Goal: Communication & Community: Answer question/provide support

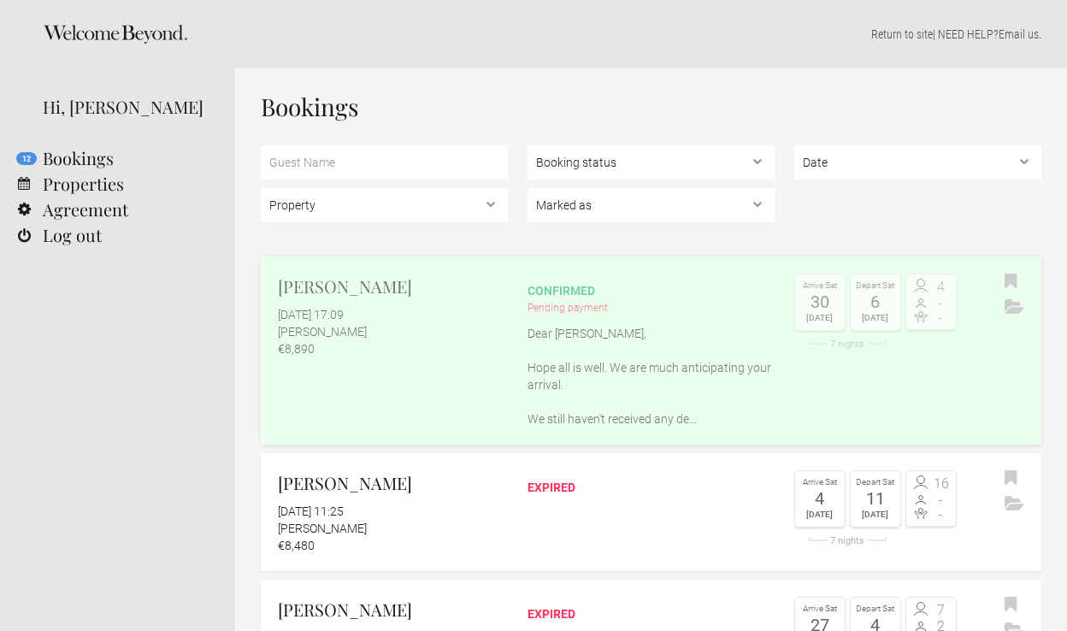
click at [574, 346] on p "Dear [PERSON_NAME], Hope all is well. We are much anticipating your arrival. We…" at bounding box center [651, 376] width 247 height 103
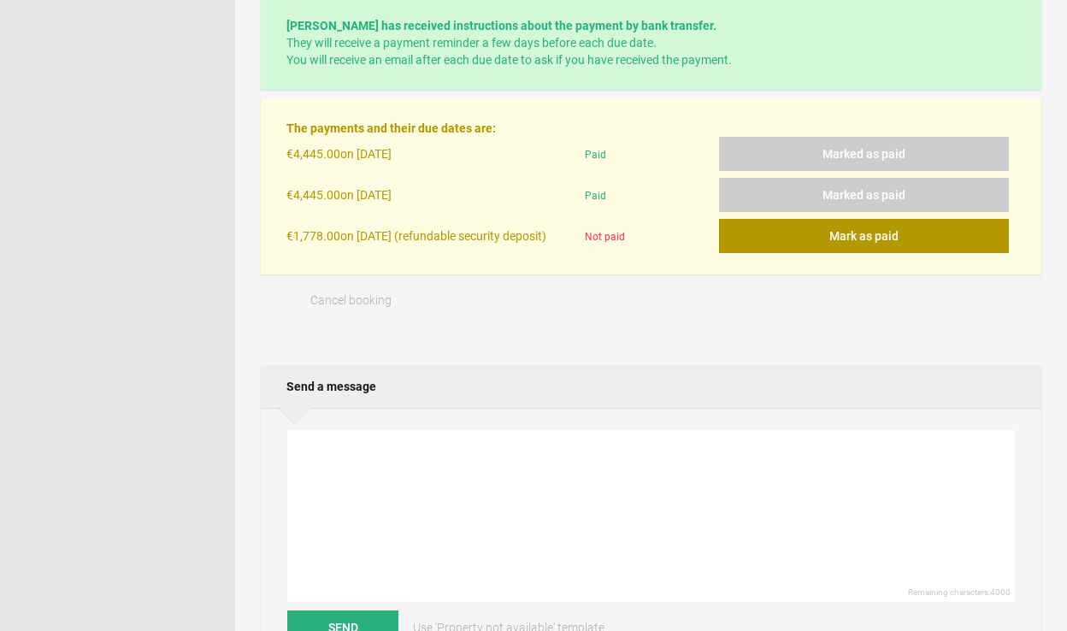
scroll to position [551, 0]
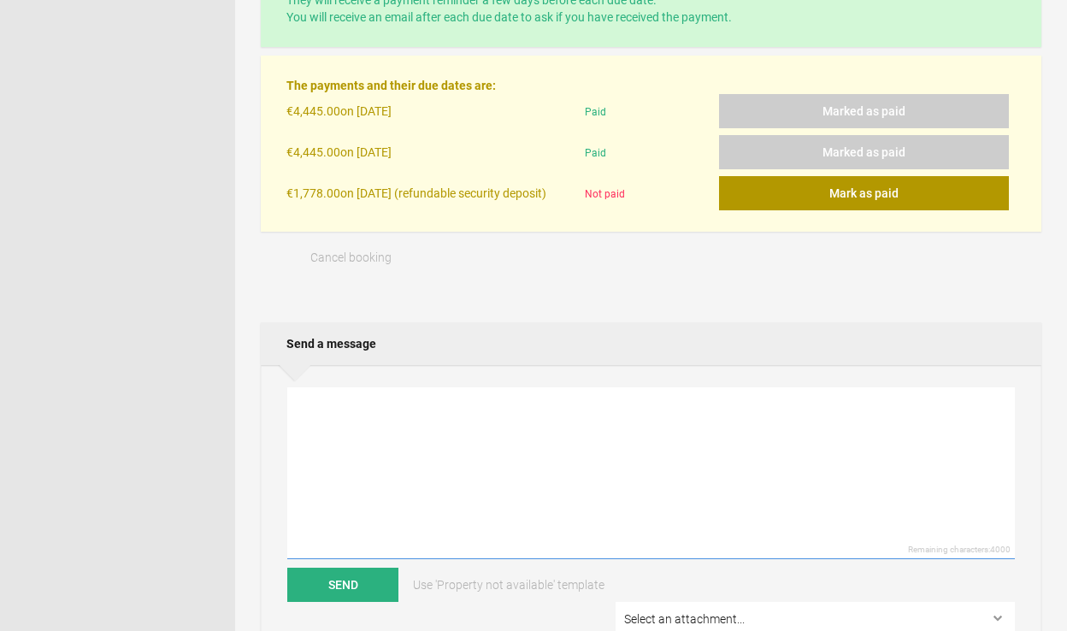
click at [523, 497] on textarea at bounding box center [651, 473] width 728 height 172
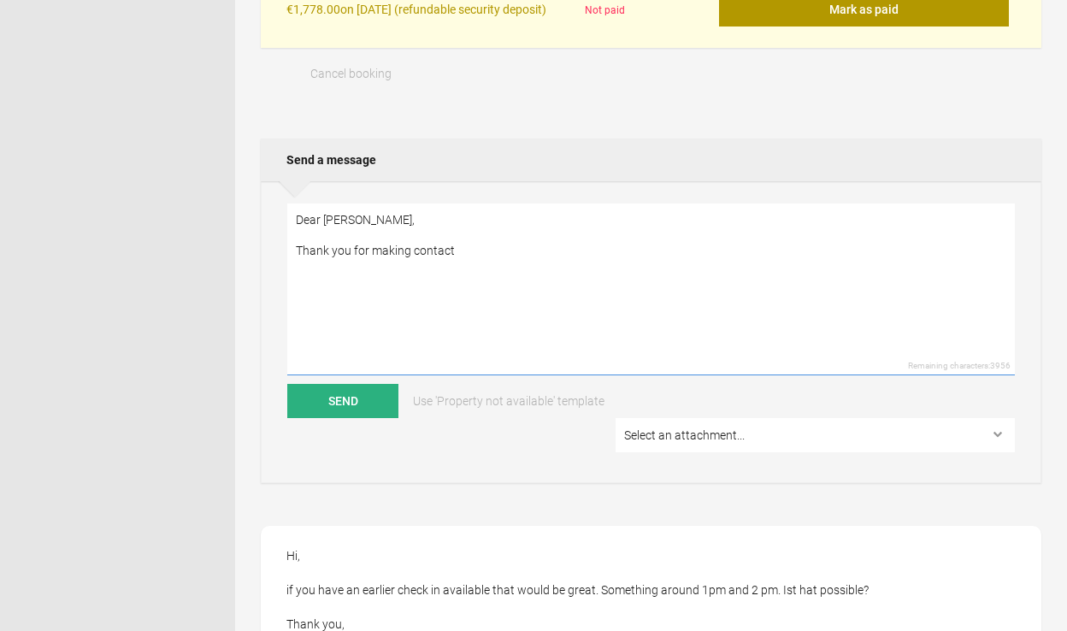
scroll to position [679, 0]
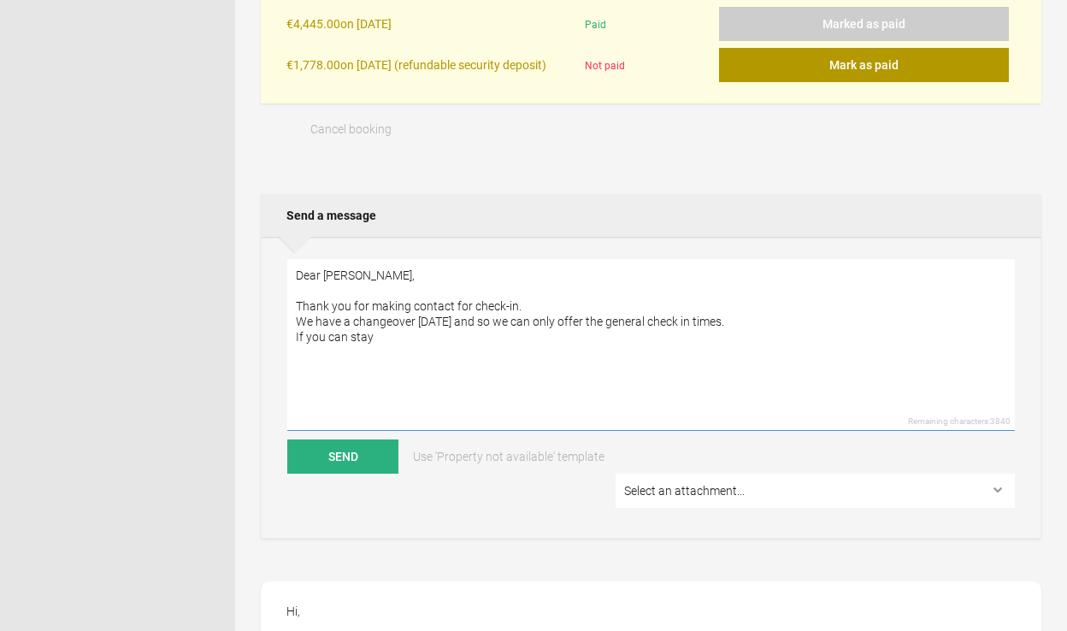
click at [348, 345] on textarea "Dear [PERSON_NAME], Thank you for making contact for check-in. We have a change…" at bounding box center [651, 345] width 728 height 172
click at [386, 341] on textarea "Dear [PERSON_NAME], Thank you for making contact for check-in. We have a change…" at bounding box center [651, 345] width 728 height 172
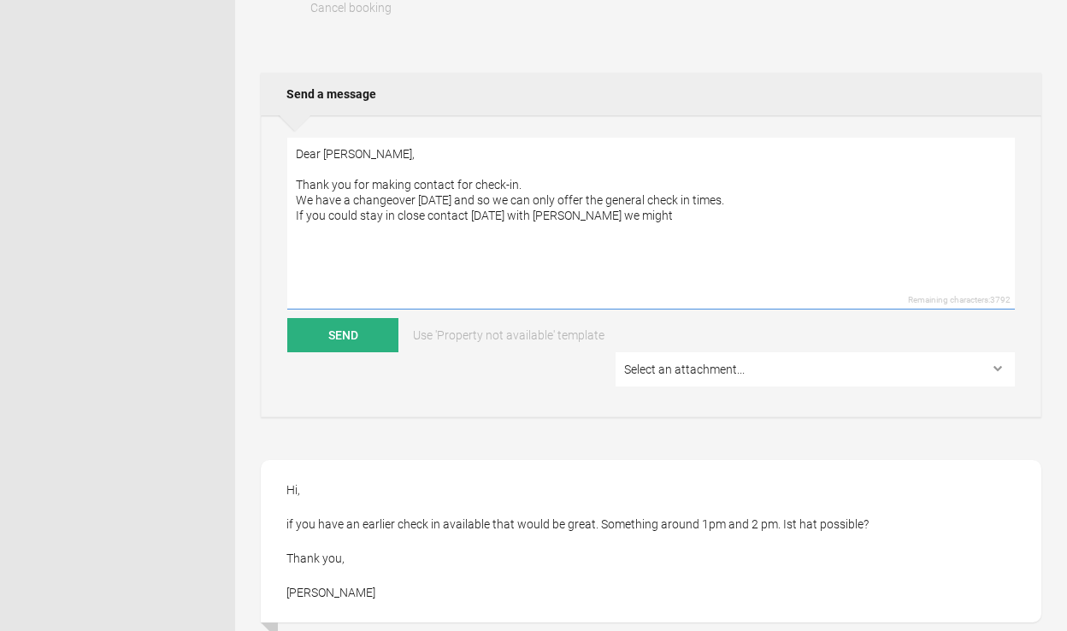
scroll to position [804, 0]
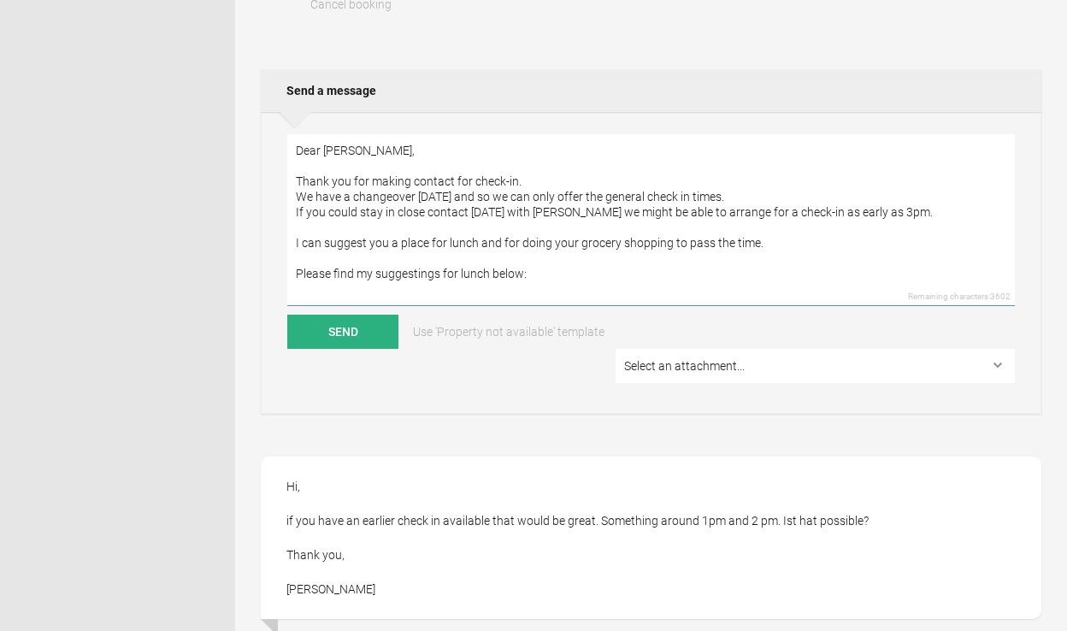
drag, startPoint x: 537, startPoint y: 283, endPoint x: 265, endPoint y: 271, distance: 272.2
click at [265, 271] on div "Dear [PERSON_NAME], Thank you for making contact for check-in. We have a change…" at bounding box center [651, 263] width 781 height 302
paste textarea "Suggestions for Your Arrival Day If you’d like to enjoy lunch before check-in, …"
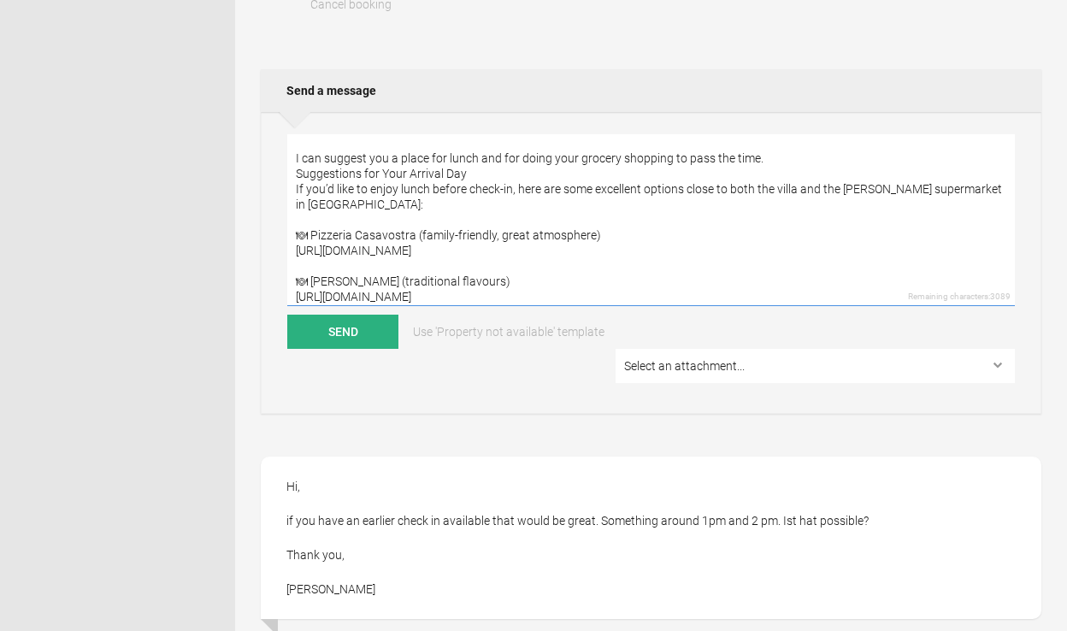
scroll to position [87, 0]
click at [297, 179] on textarea "Dear [PERSON_NAME], Thank you for making contact for check-in. We have a change…" at bounding box center [651, 220] width 728 height 172
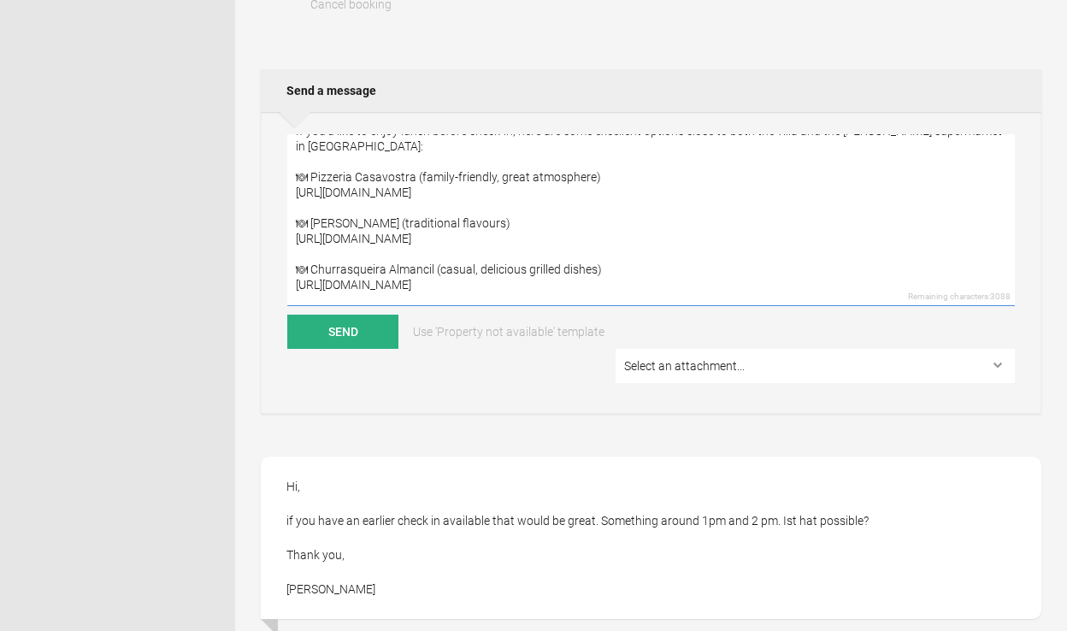
scroll to position [169, 0]
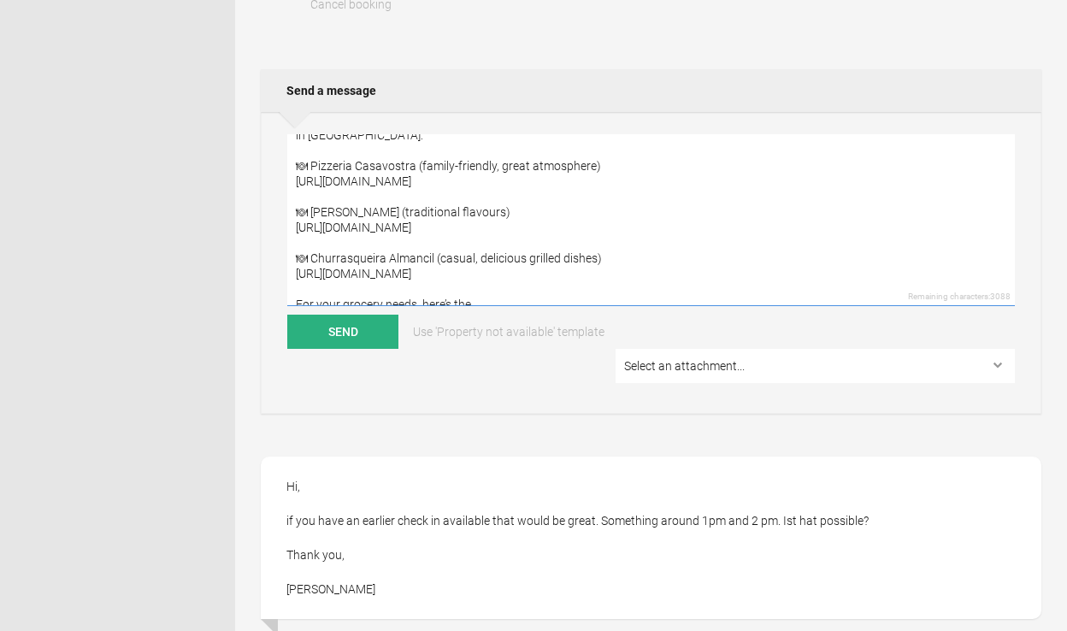
drag, startPoint x: 310, startPoint y: 174, endPoint x: 289, endPoint y: 174, distance: 21.4
click at [289, 174] on textarea "Dear [PERSON_NAME], Thank you for making contact for check-in. We have a change…" at bounding box center [651, 220] width 728 height 172
click at [375, 153] on textarea "Dear [PERSON_NAME], Thank you for making contact for check-in. We have a change…" at bounding box center [651, 220] width 728 height 172
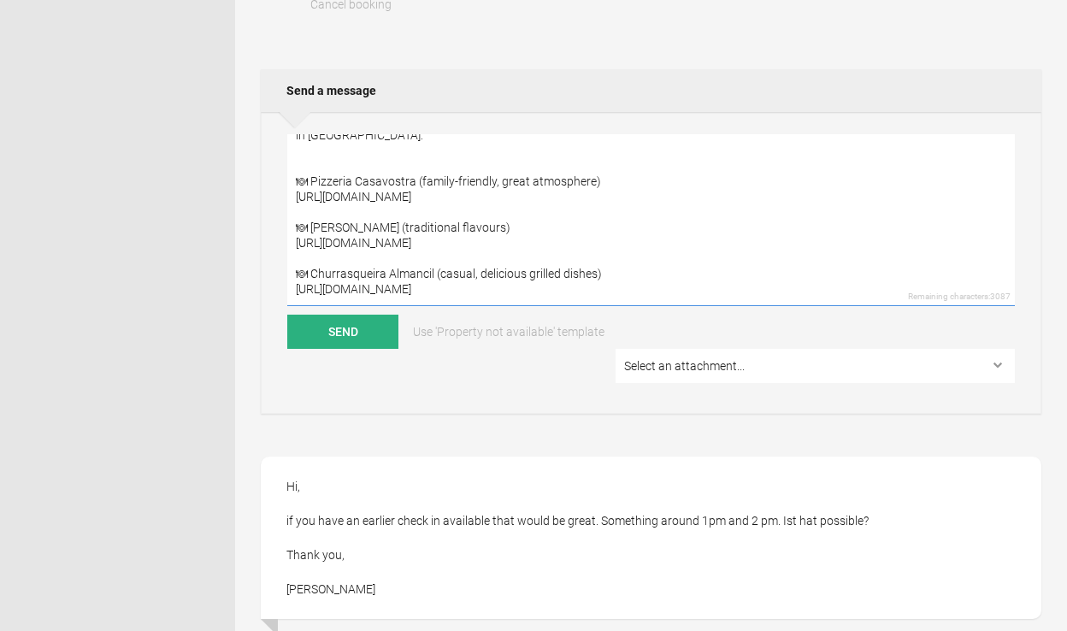
paste textarea "🍽"
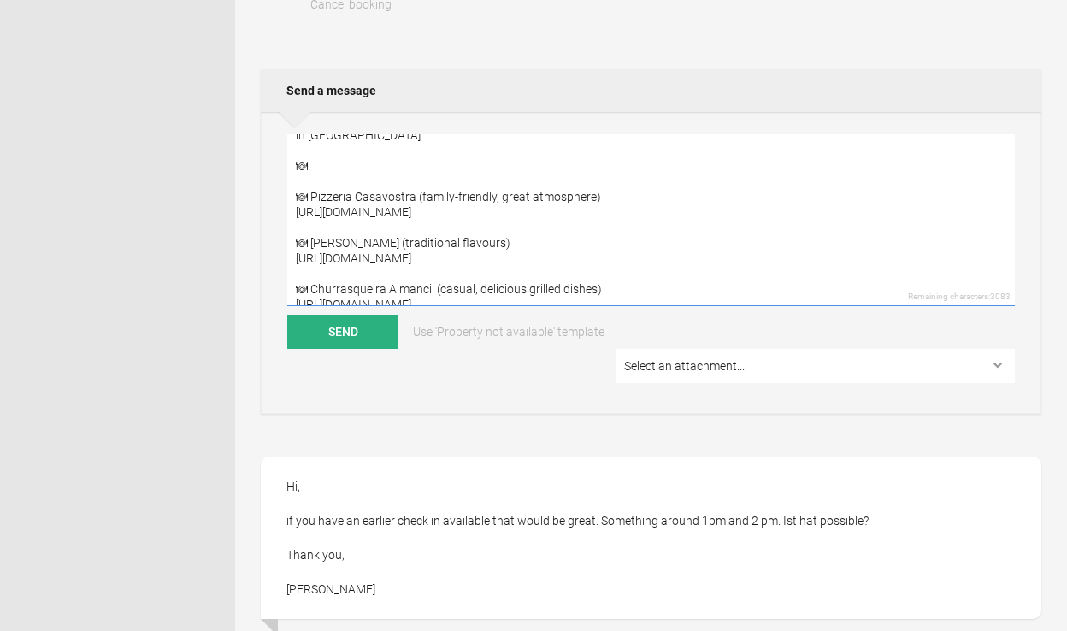
click at [340, 174] on textarea "Dear [PERSON_NAME], Thank you for making contact for check-in. We have a change…" at bounding box center [651, 220] width 728 height 172
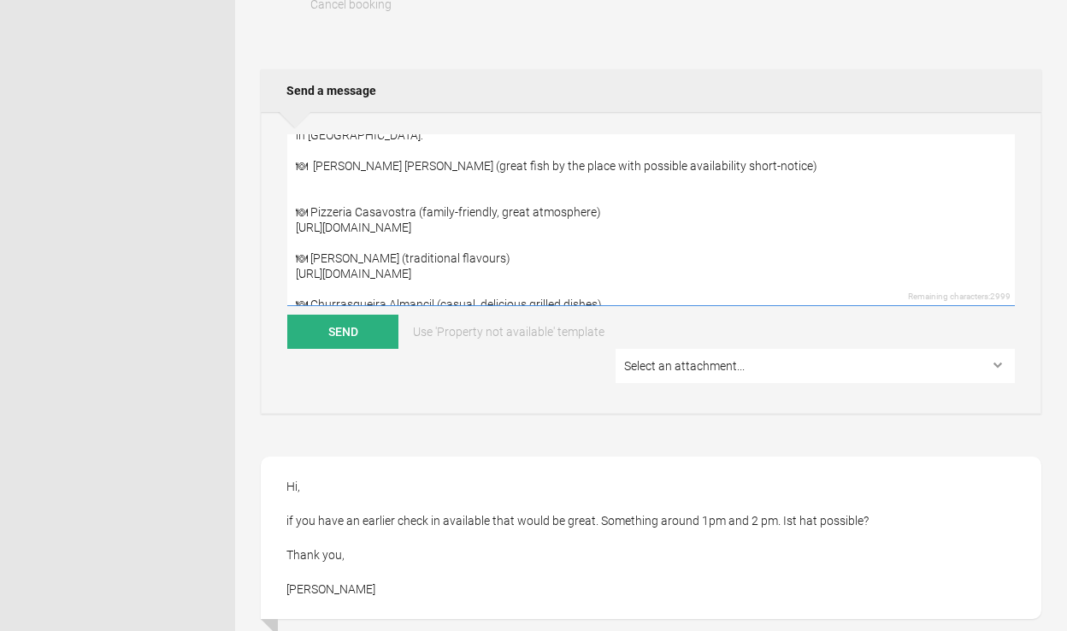
drag, startPoint x: 399, startPoint y: 176, endPoint x: 316, endPoint y: 175, distance: 83.0
click at [316, 175] on textarea "Dear [PERSON_NAME], Thank you for making contact for check-in. We have a change…" at bounding box center [651, 220] width 728 height 172
paste textarea "ónio Tá"
click at [737, 170] on textarea "Dear [PERSON_NAME], Thank you for making contact for check-in. We have a change…" at bounding box center [651, 220] width 728 height 172
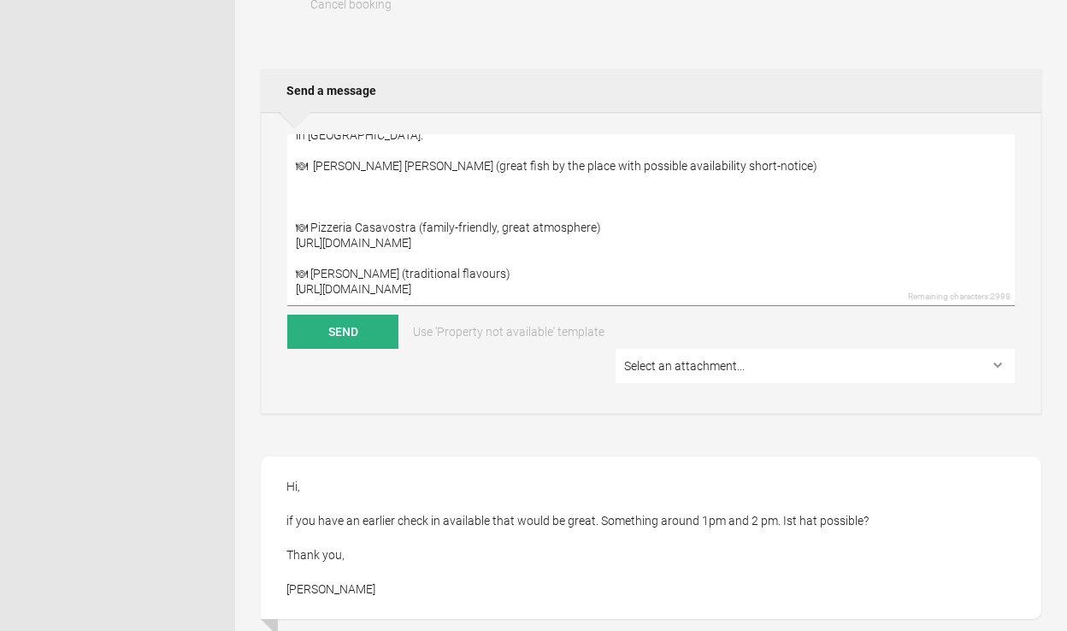
drag, startPoint x: 296, startPoint y: 175, endPoint x: 310, endPoint y: 175, distance: 13.7
click at [310, 175] on textarea "Dear [PERSON_NAME], Thank you for making contact for check-in. We have a change…" at bounding box center [651, 220] width 728 height 172
click at [302, 204] on textarea "Dear [PERSON_NAME], Thank you for making contact for check-in. We have a change…" at bounding box center [651, 220] width 728 height 172
paste textarea "🍽"
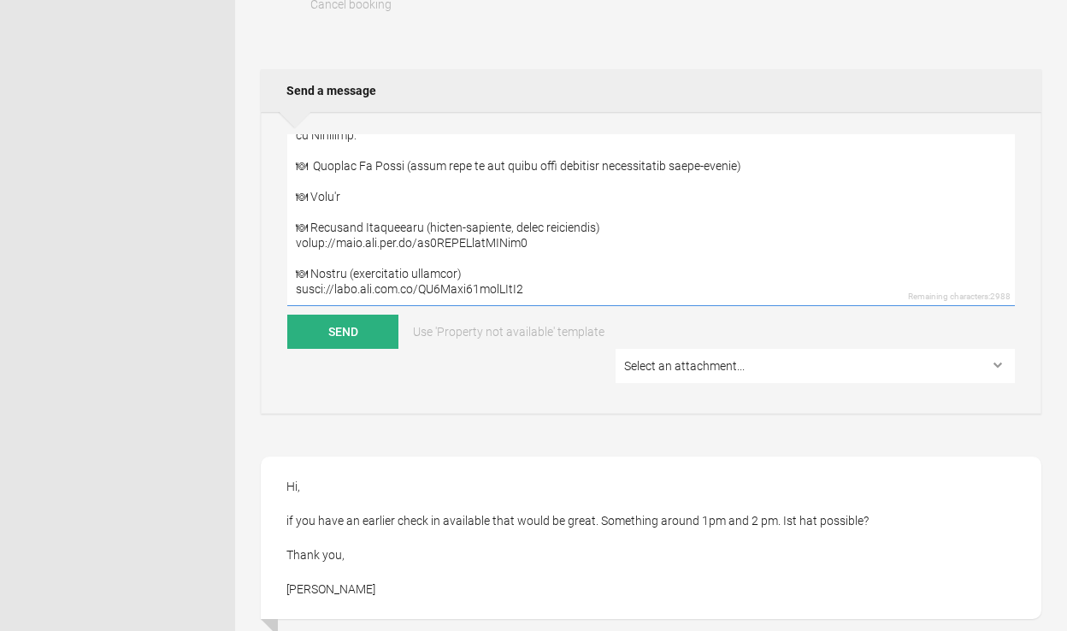
click at [653, 186] on textarea at bounding box center [651, 220] width 728 height 172
paste textarea "[URL][DOMAIN_NAME]"
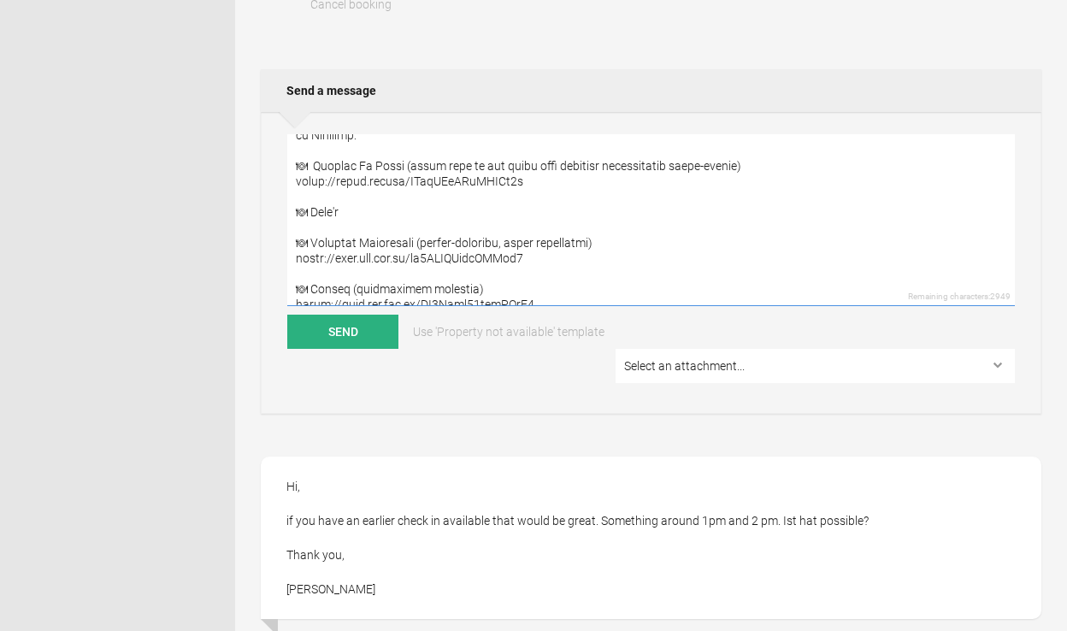
click at [358, 224] on textarea at bounding box center [651, 220] width 728 height 172
click at [494, 174] on textarea at bounding box center [651, 220] width 728 height 172
drag, startPoint x: 595, startPoint y: 173, endPoint x: 560, endPoint y: 174, distance: 35.1
click at [560, 174] on textarea at bounding box center [651, 220] width 728 height 172
paste textarea "ã"
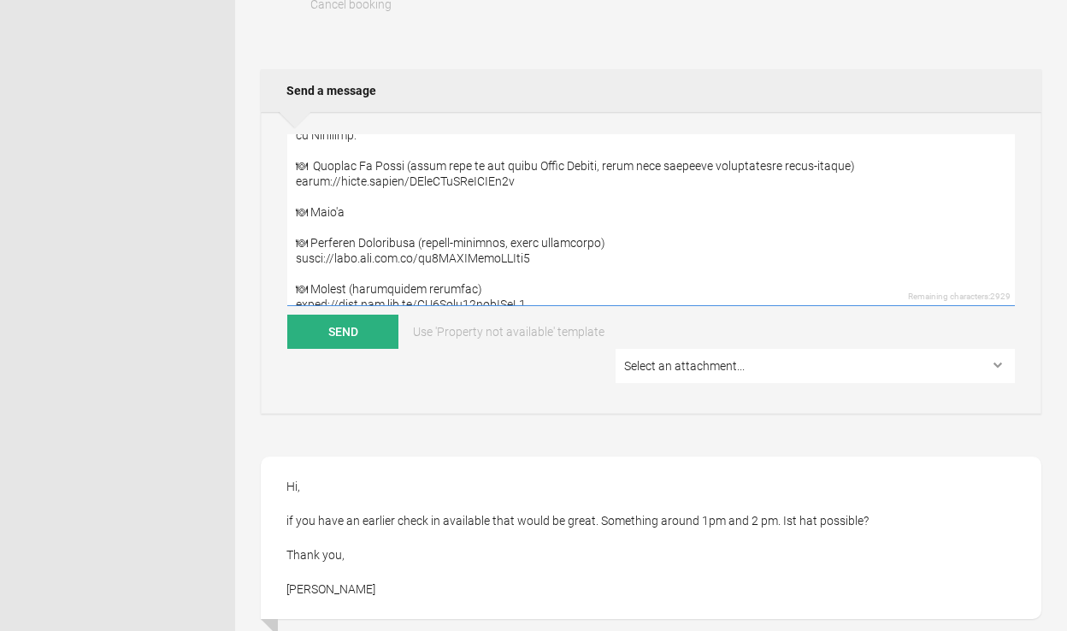
click at [561, 171] on textarea at bounding box center [651, 220] width 728 height 172
click at [359, 221] on textarea at bounding box center [651, 220] width 728 height 172
drag, startPoint x: 362, startPoint y: 222, endPoint x: 312, endPoint y: 220, distance: 49.6
click at [312, 220] on textarea at bounding box center [651, 220] width 728 height 172
paste textarea "Beach Restaurant"
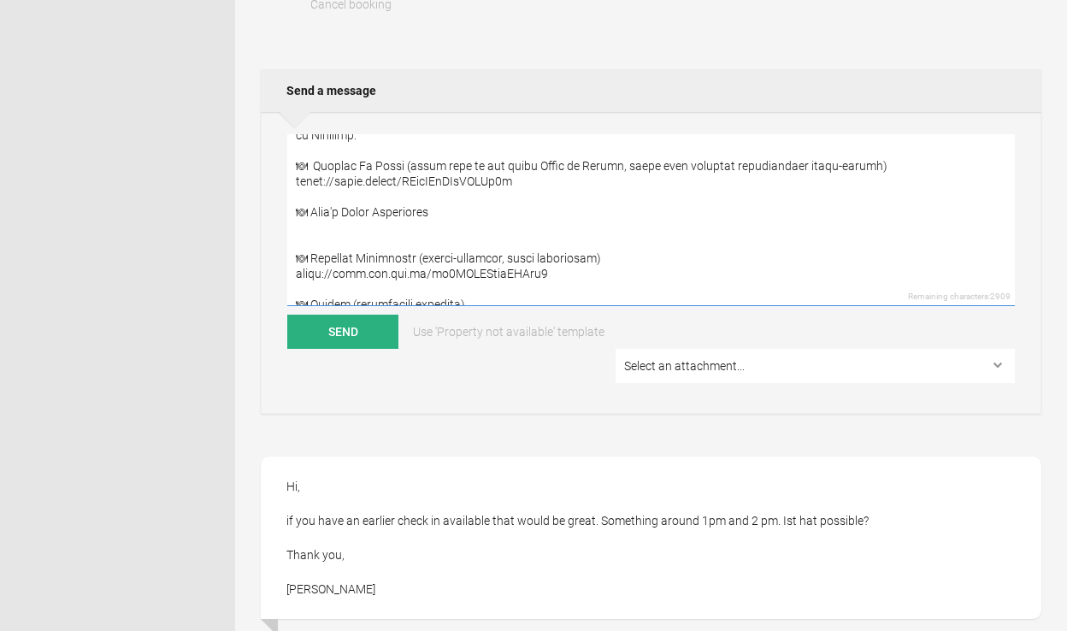
paste textarea "[URL][DOMAIN_NAME]"
drag, startPoint x: 405, startPoint y: 174, endPoint x: 612, endPoint y: 175, distance: 207.0
click at [612, 175] on textarea at bounding box center [651, 220] width 728 height 172
click at [477, 222] on textarea at bounding box center [651, 220] width 728 height 172
paste textarea "(great fish by the beach [GEOGRAPHIC_DATA],"
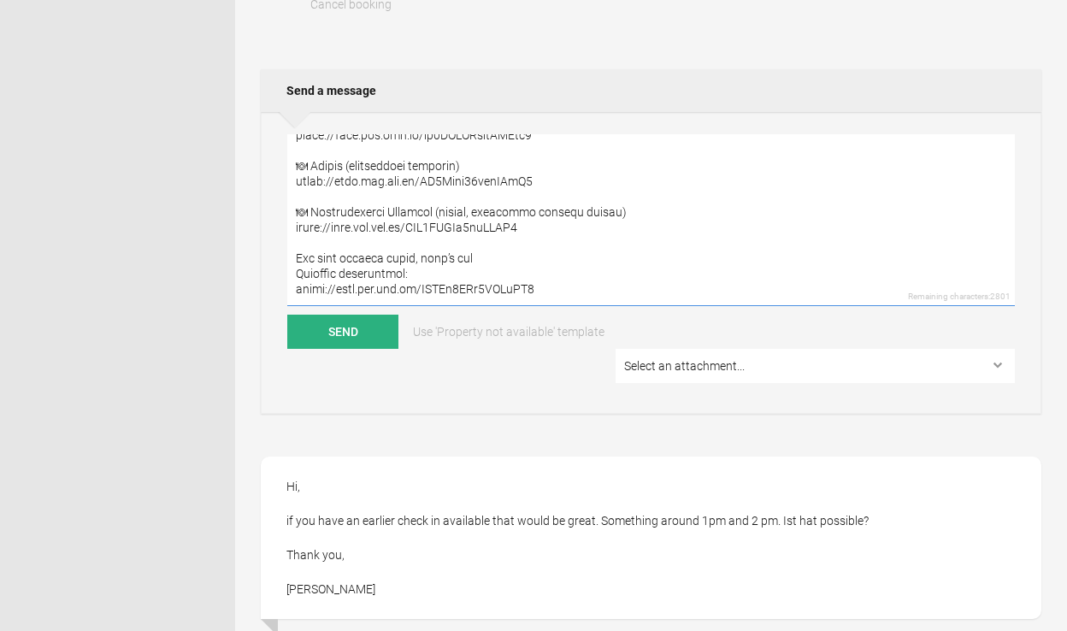
scroll to position [323, 0]
click at [593, 285] on textarea at bounding box center [651, 220] width 728 height 172
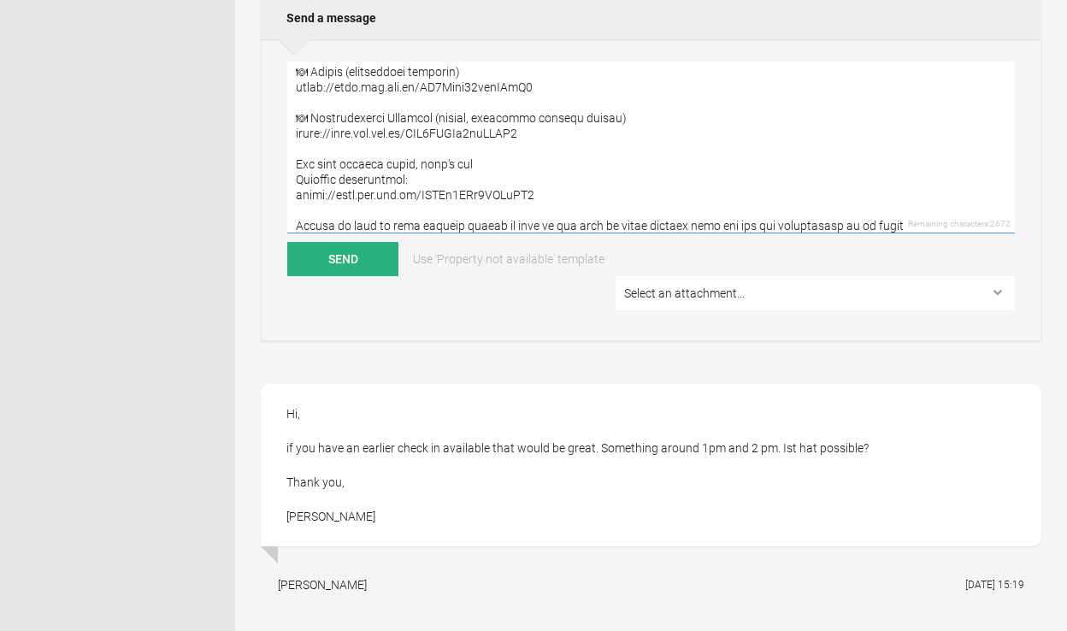
scroll to position [878, 0]
click at [793, 211] on textarea at bounding box center [651, 146] width 728 height 172
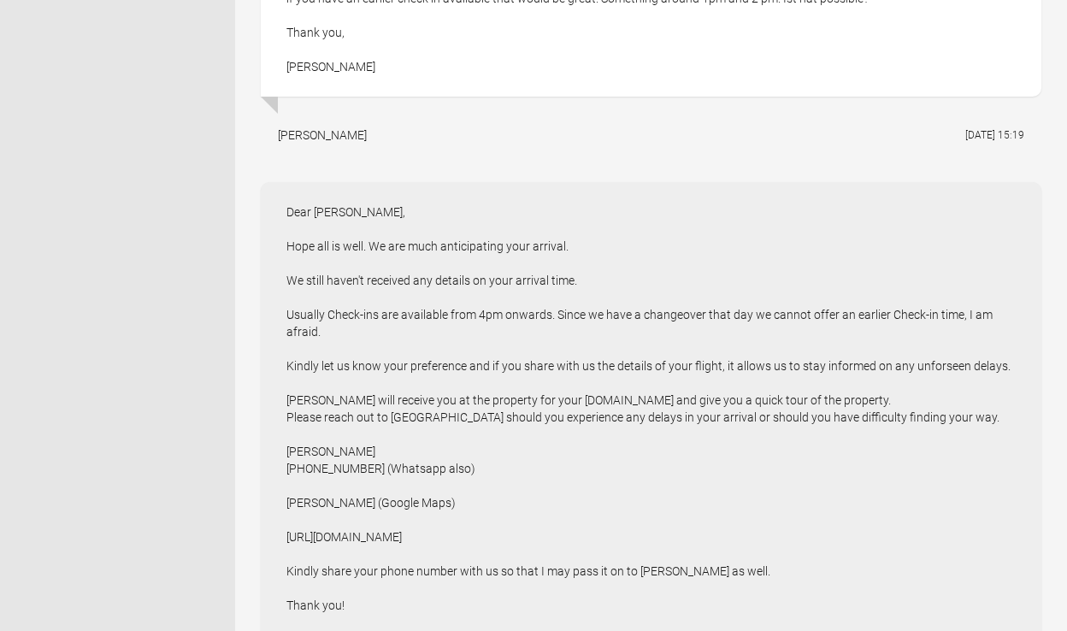
scroll to position [1353, 0]
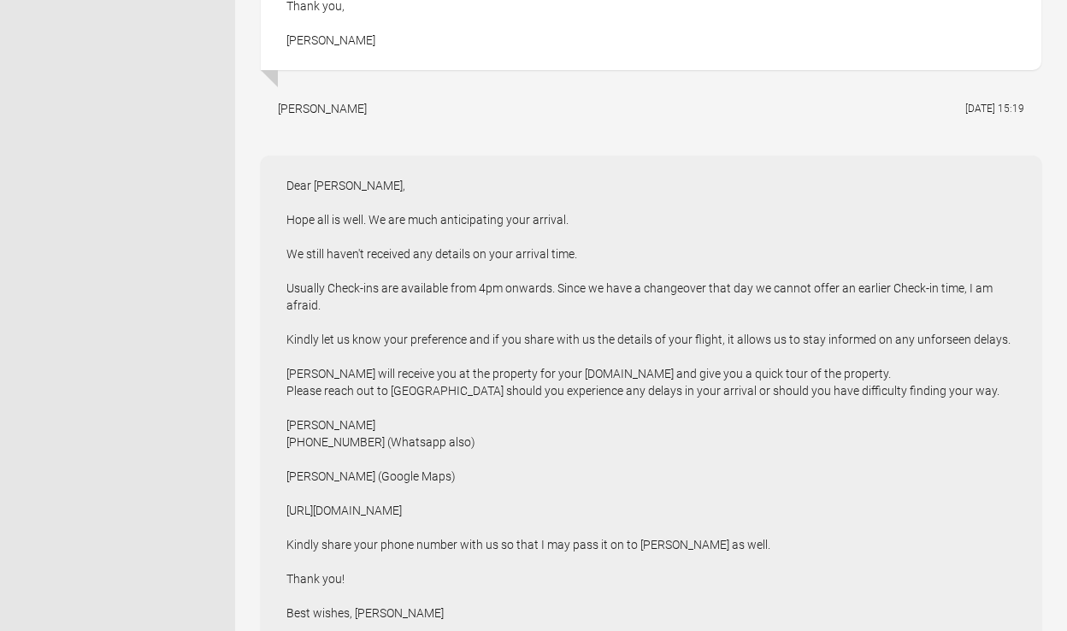
drag, startPoint x: 566, startPoint y: 481, endPoint x: 256, endPoint y: 396, distance: 321.8
click at [256, 396] on div "[PERSON_NAME] confirmed Pending payment Arrive [DATE] Depart [DATE] 4 - - Toggl…" at bounding box center [651, 239] width 832 height 3048
copy div "[PERSON_NAME] [PHONE_NUMBER]‬ (Whatsapp also) [PERSON_NAME] (Google Maps) [URL]…"
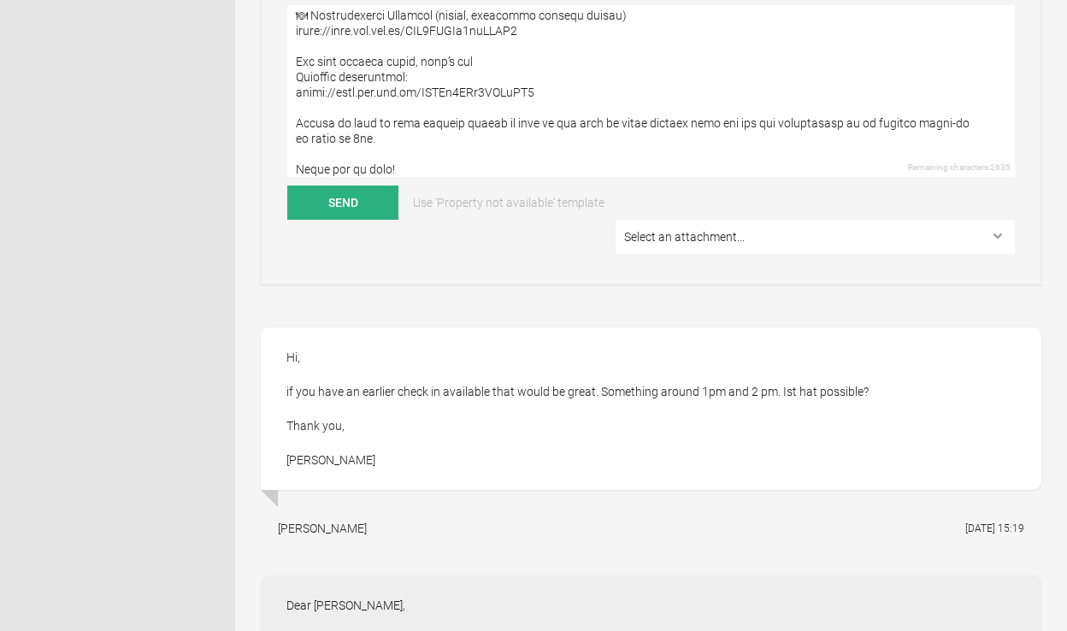
scroll to position [931, 0]
click at [432, 179] on textarea at bounding box center [651, 93] width 728 height 172
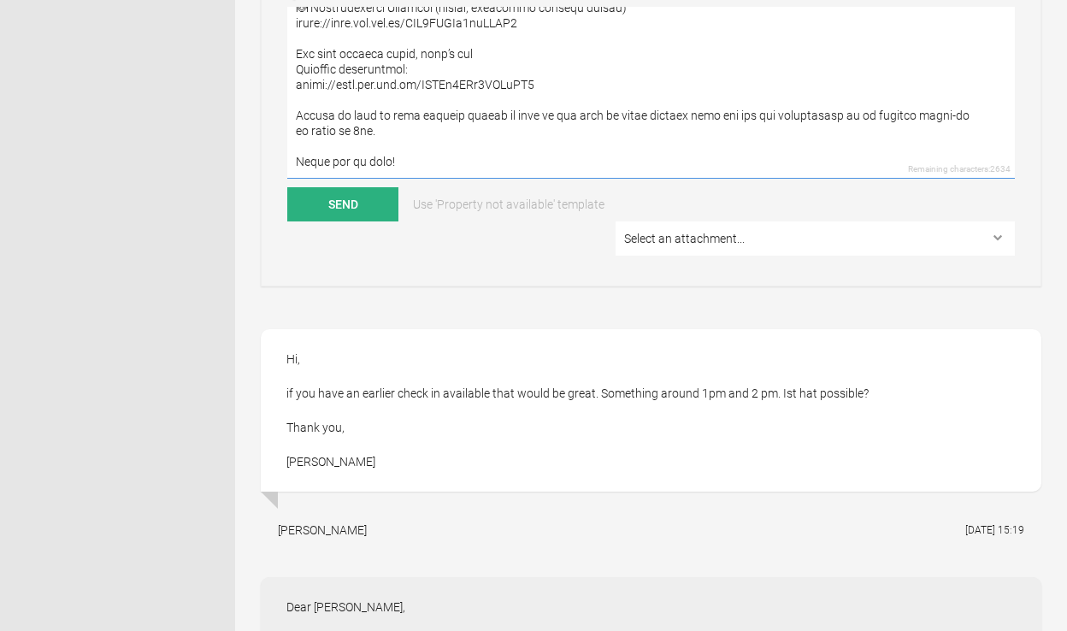
scroll to position [406, 0]
click at [422, 128] on textarea at bounding box center [651, 93] width 728 height 172
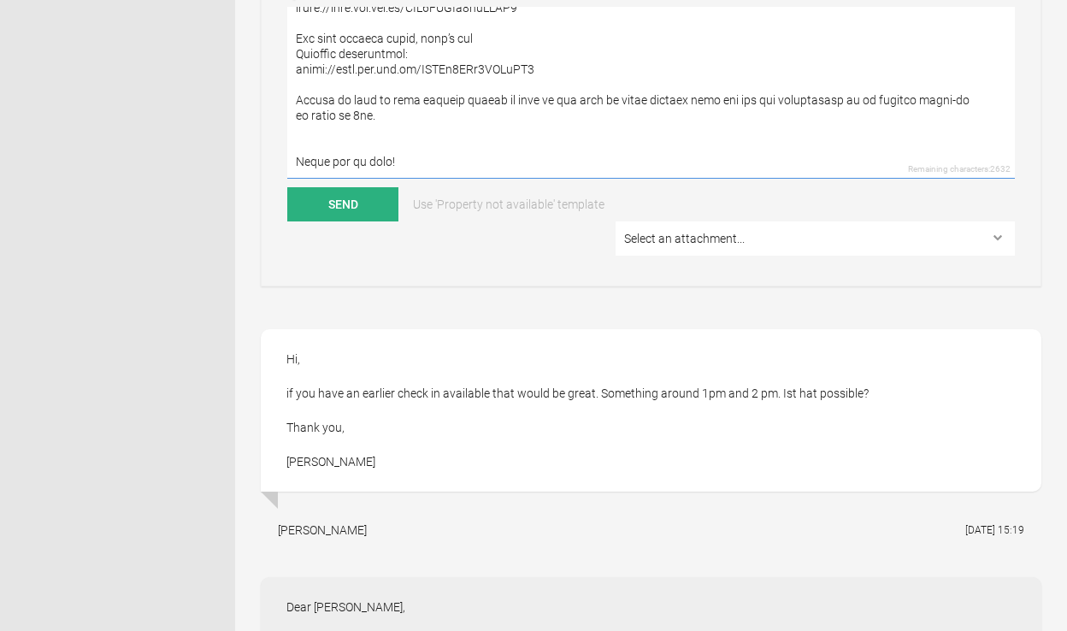
paste textarea "[PERSON_NAME] [PHONE_NUMBER]‬ (Whatsapp also) [PERSON_NAME] (Google Maps) [URL]…"
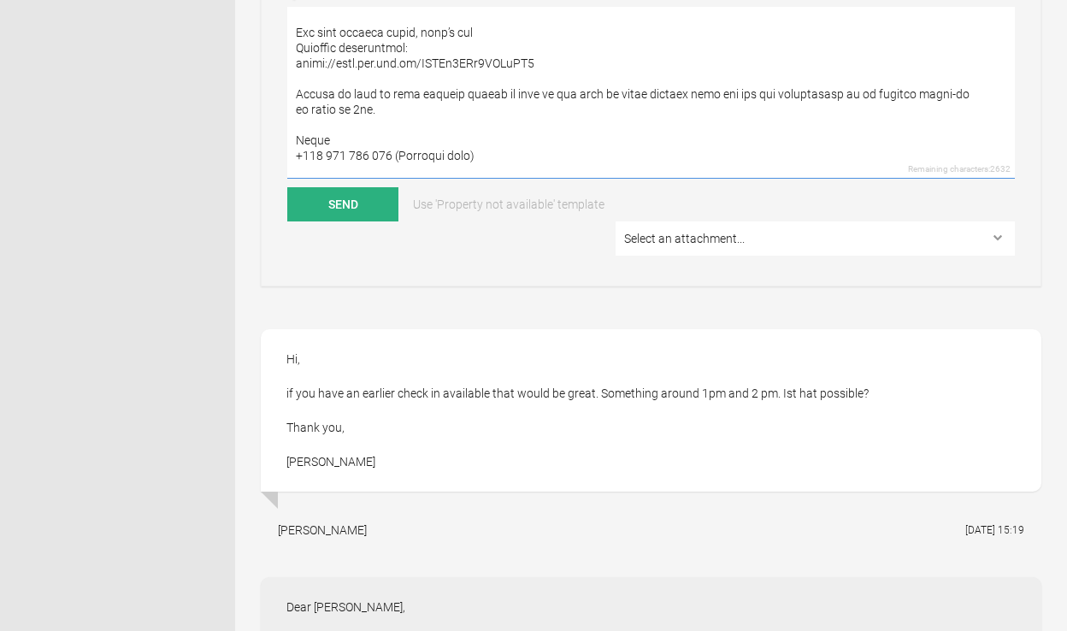
scroll to position [452, 0]
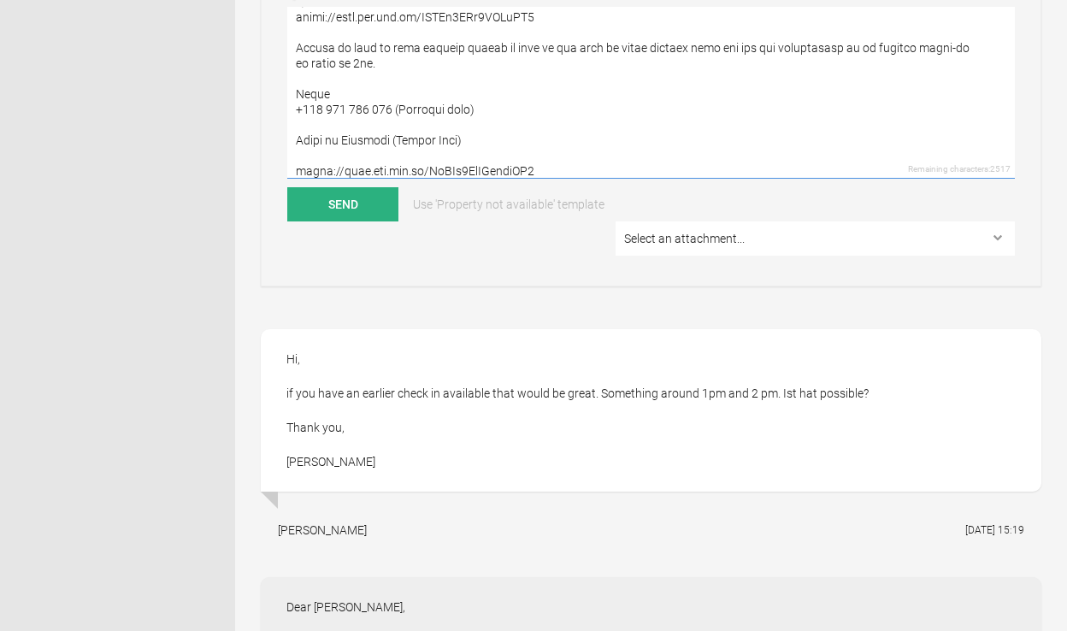
click at [313, 163] on textarea at bounding box center [651, 93] width 728 height 172
click at [586, 160] on textarea at bounding box center [651, 93] width 728 height 172
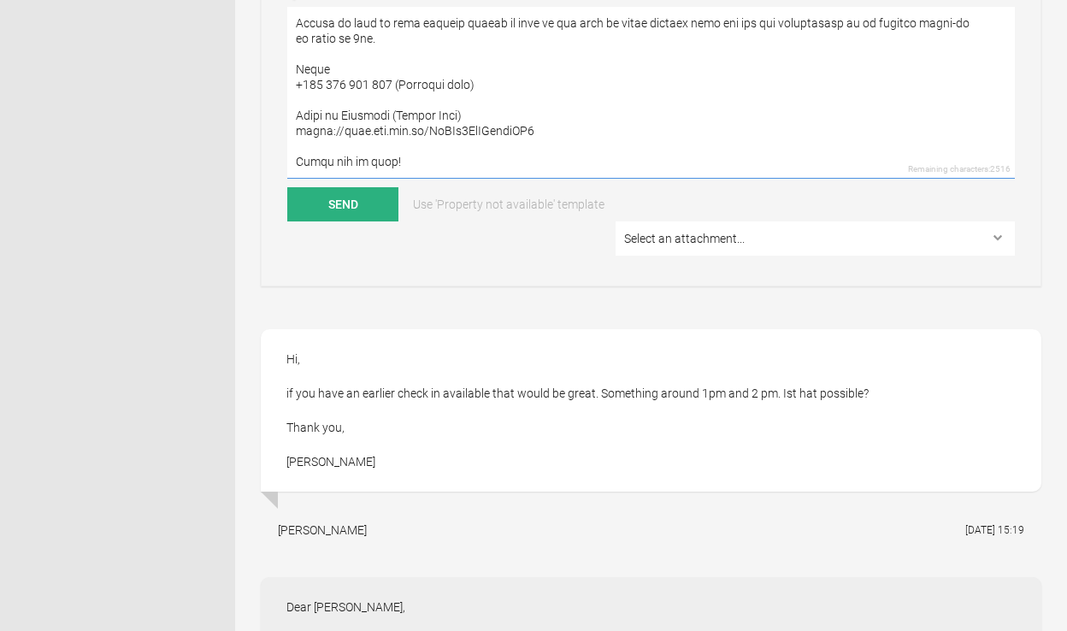
scroll to position [508, 0]
click at [322, 166] on textarea at bounding box center [651, 93] width 728 height 172
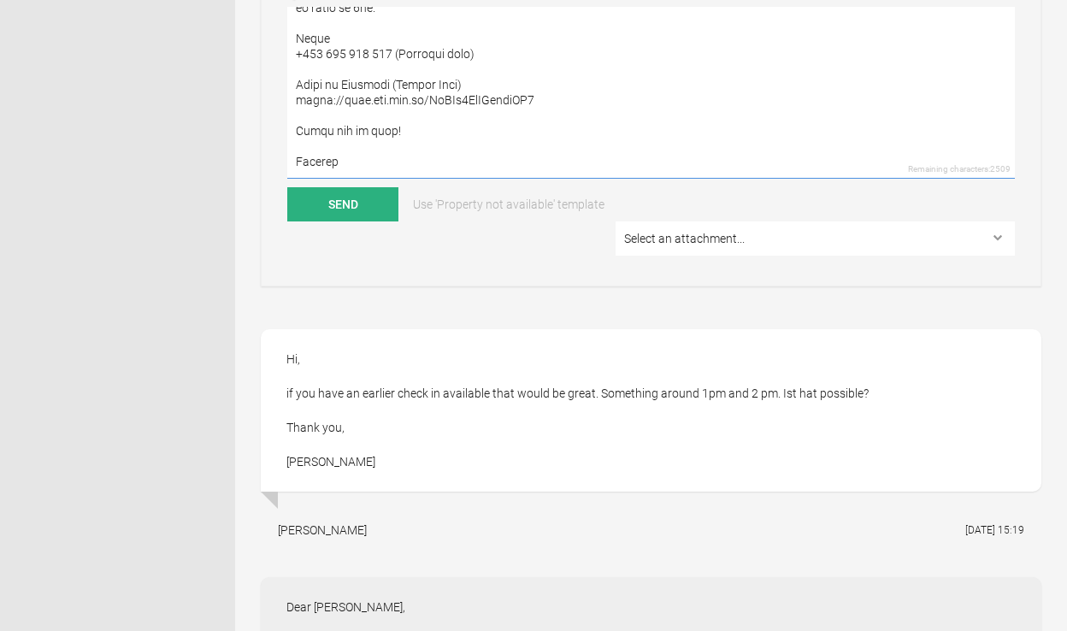
click at [295, 168] on textarea at bounding box center [651, 93] width 728 height 172
click at [357, 153] on textarea at bounding box center [651, 93] width 728 height 172
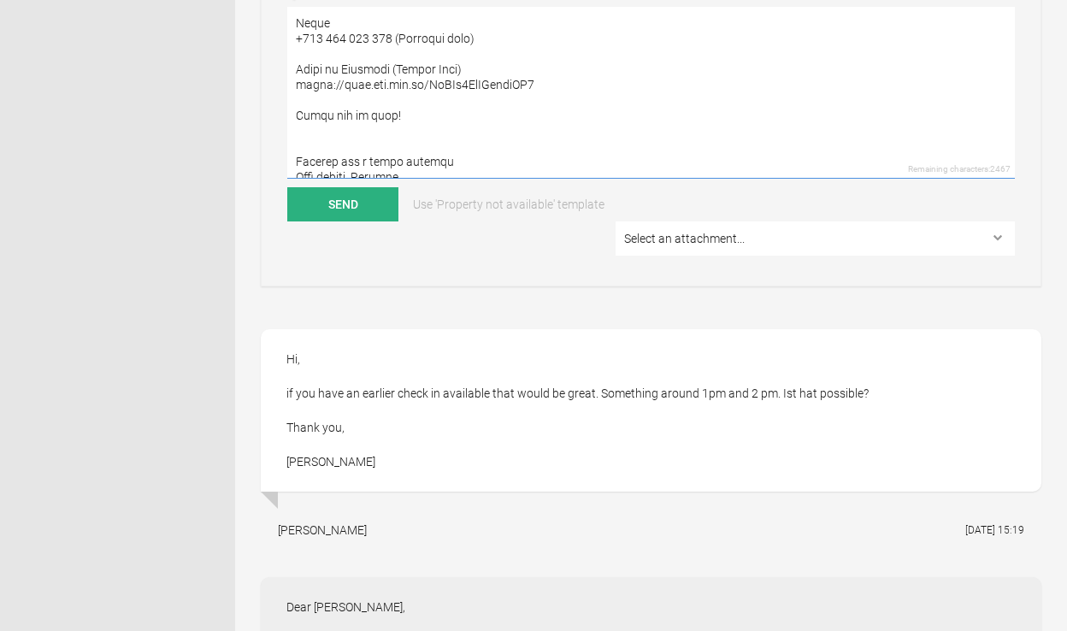
drag, startPoint x: 454, startPoint y: 168, endPoint x: 372, endPoint y: 168, distance: 82.1
click at [372, 168] on textarea at bounding box center [651, 93] width 728 height 172
drag, startPoint x: 523, startPoint y: 171, endPoint x: 465, endPoint y: 167, distance: 58.3
click at [465, 167] on textarea at bounding box center [651, 93] width 728 height 172
click at [591, 166] on textarea at bounding box center [651, 93] width 728 height 172
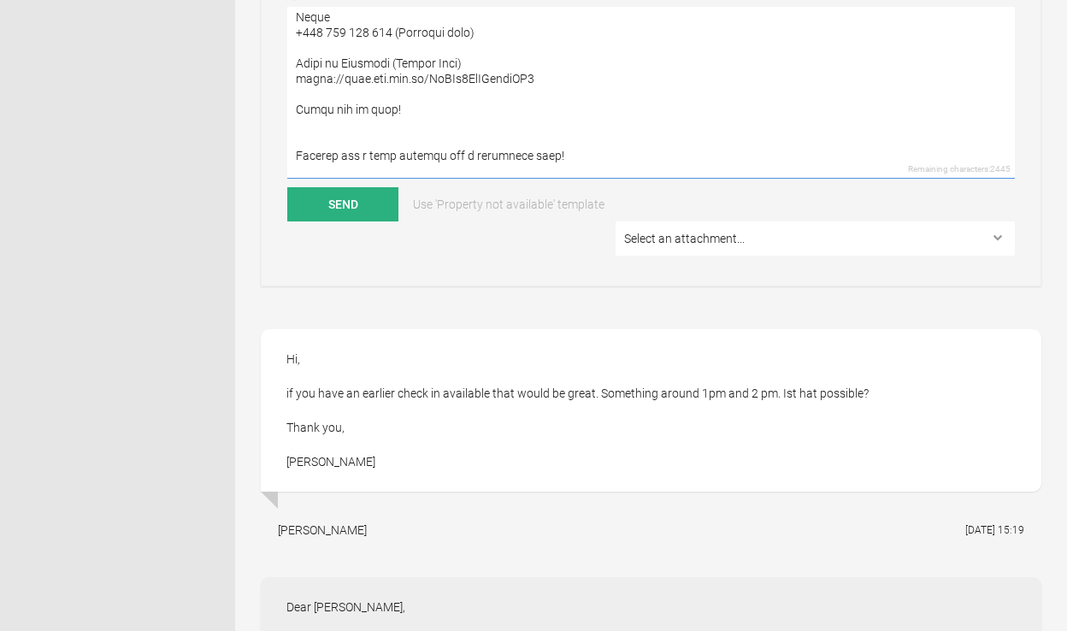
scroll to position [554, 0]
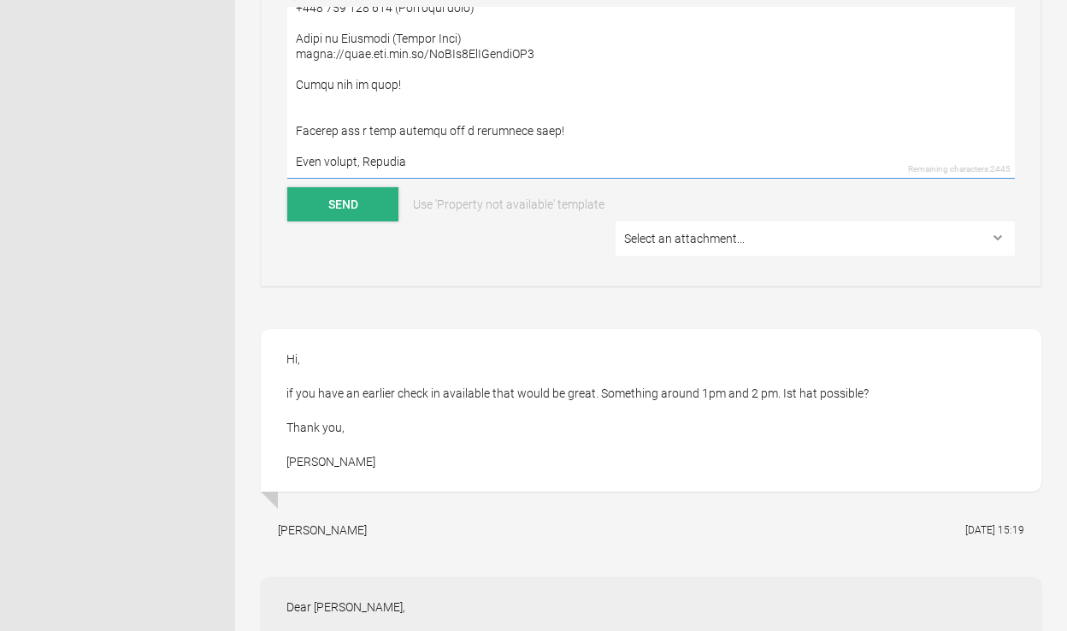
type textarea "Lore Ipsumdo, Sitam con adi elitse doeiusm tem incid-ut. La etdo m aliquaenim a…"
click at [363, 208] on button "Send" at bounding box center [342, 204] width 111 height 34
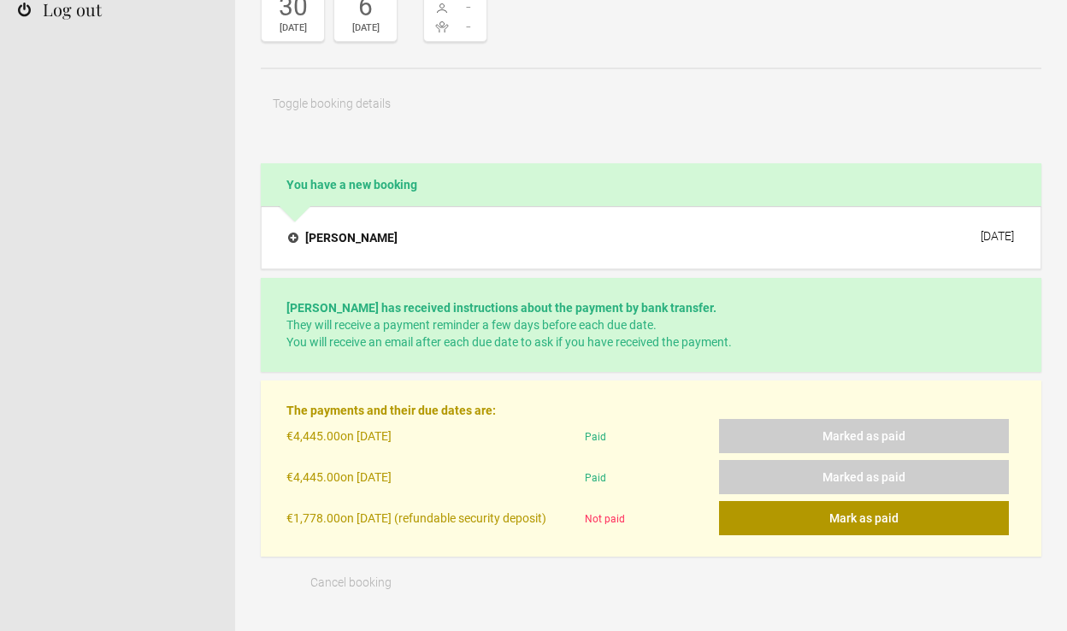
scroll to position [0, 0]
